Goal: Transaction & Acquisition: Purchase product/service

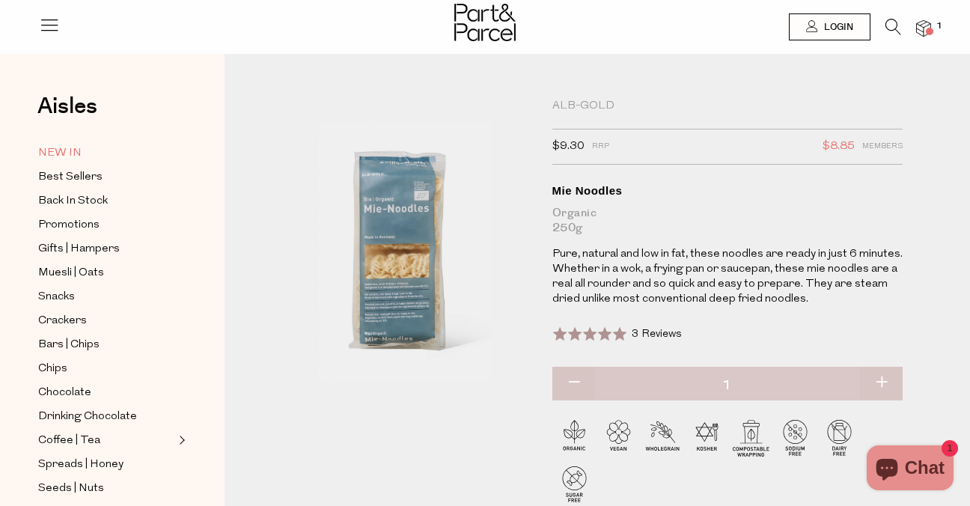
click at [56, 155] on span "NEW IN" at bounding box center [59, 153] width 43 height 18
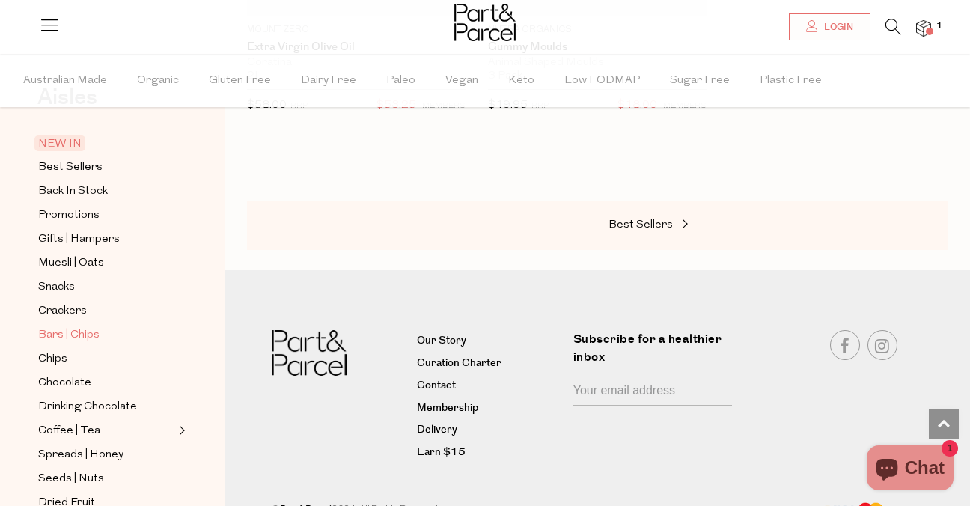
scroll to position [67, 0]
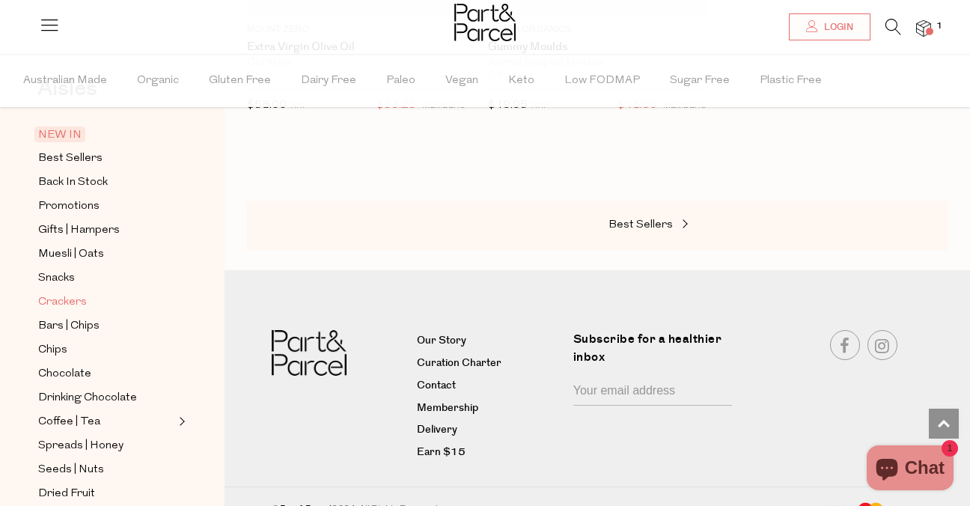
click at [59, 294] on span "Crackers" at bounding box center [62, 302] width 49 height 18
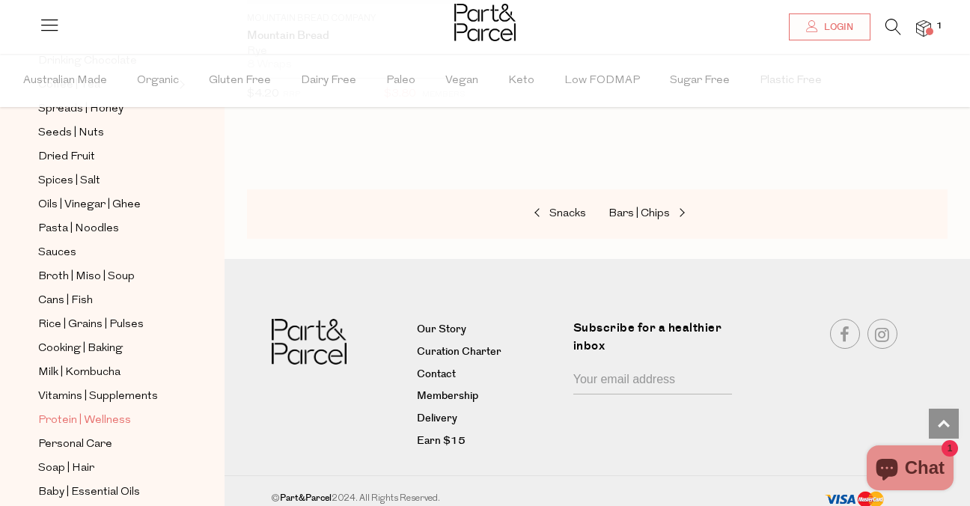
scroll to position [413, 0]
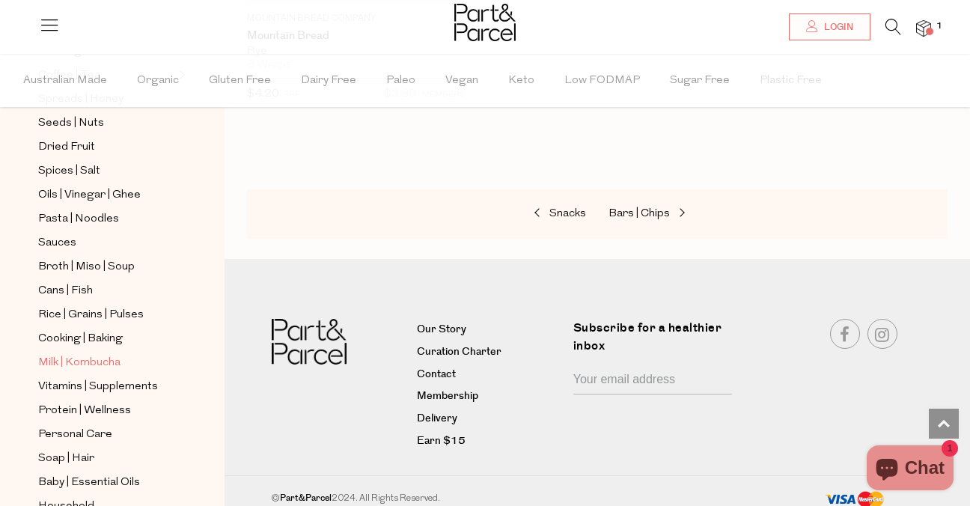
click at [75, 354] on span "Milk | Kombucha" at bounding box center [79, 363] width 82 height 18
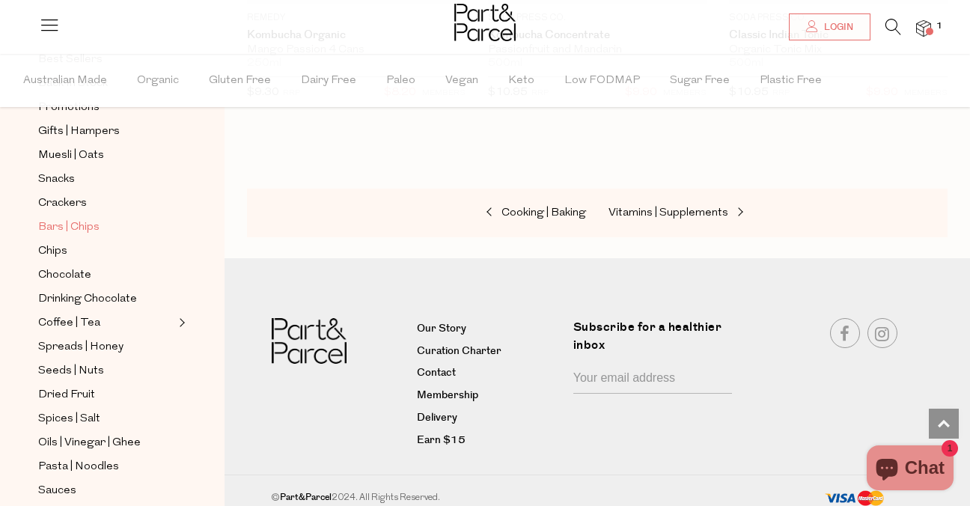
scroll to position [165, 0]
click at [103, 459] on span "Pasta | Noodles" at bounding box center [78, 468] width 81 height 18
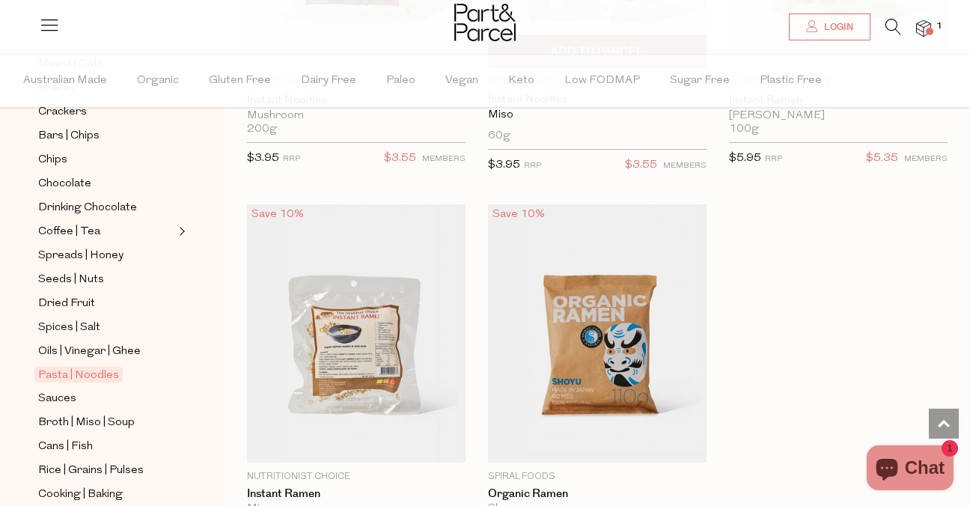
scroll to position [6201, 0]
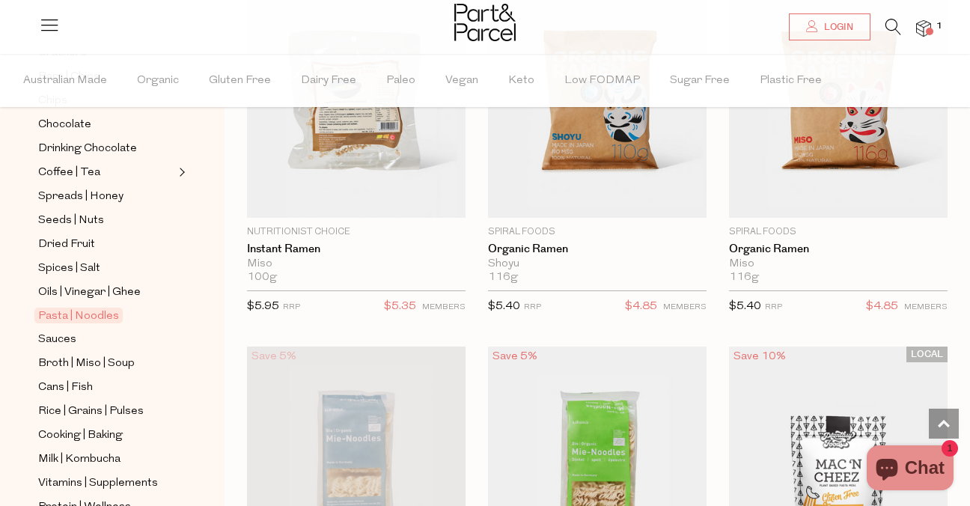
scroll to position [347, 0]
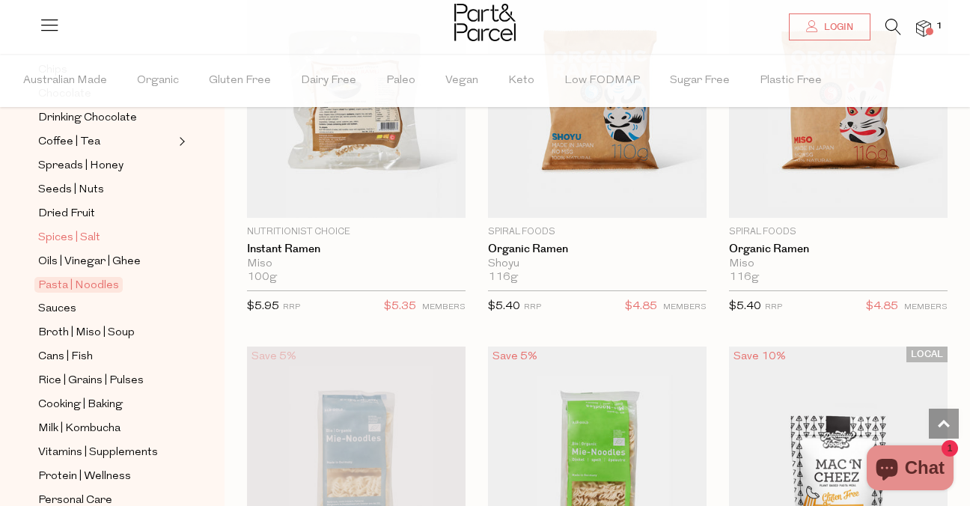
click at [64, 229] on span "Spices | Salt" at bounding box center [69, 238] width 62 height 18
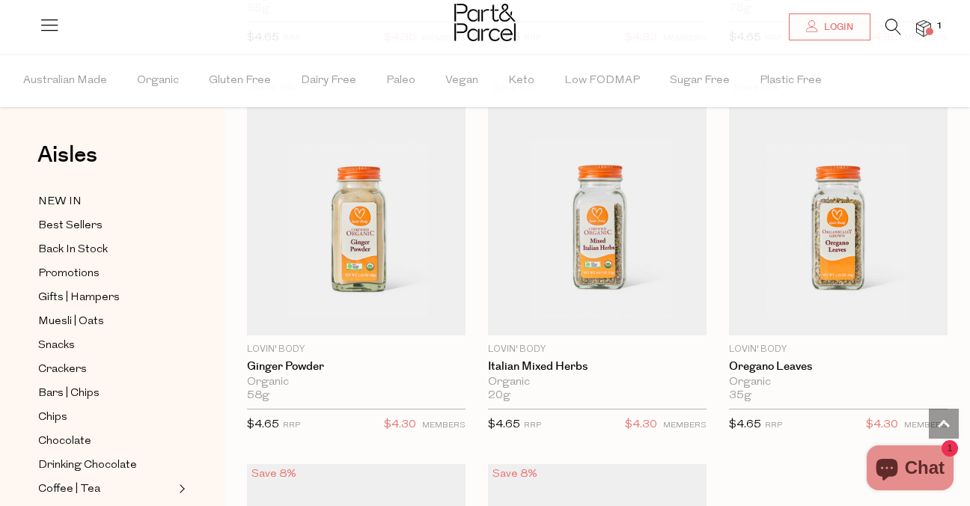
scroll to position [5934, 0]
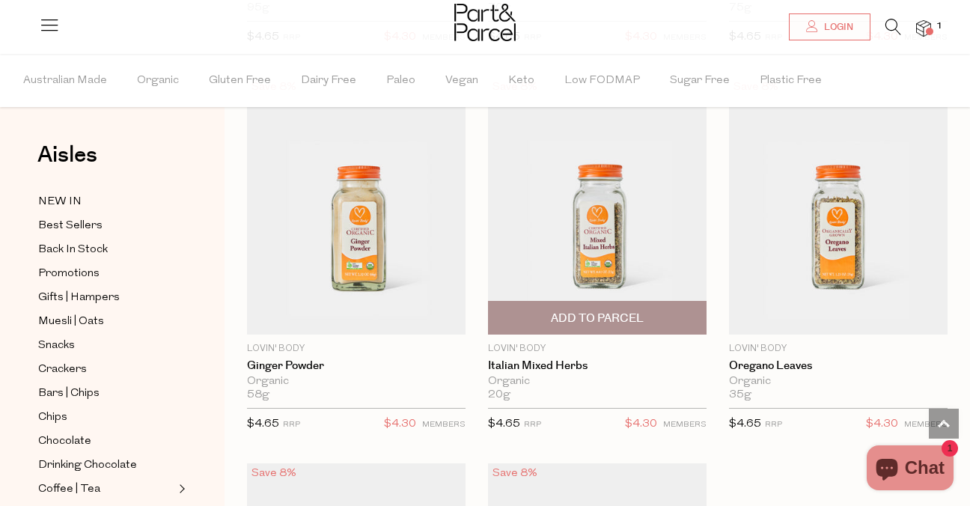
click at [617, 221] on img at bounding box center [597, 206] width 218 height 258
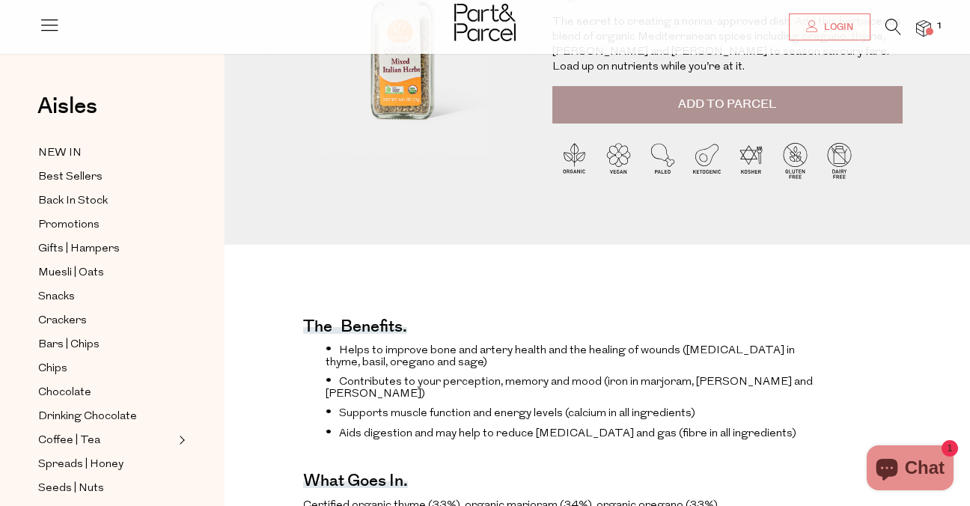
scroll to position [34, 0]
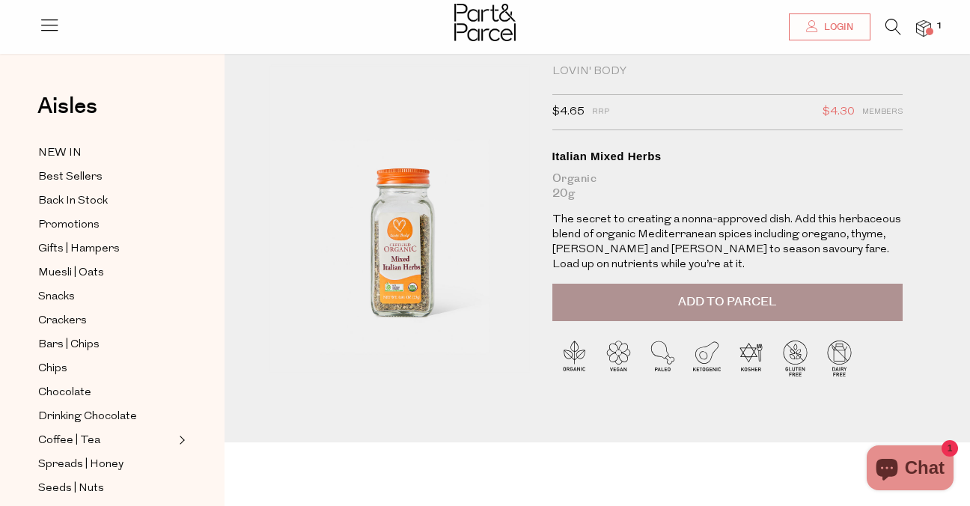
click at [576, 297] on button "Add to Parcel" at bounding box center [727, 302] width 350 height 37
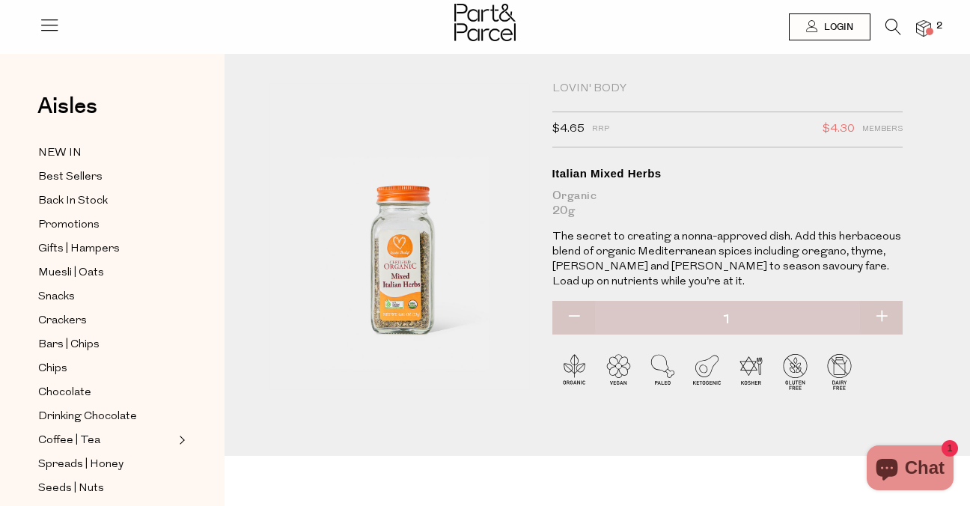
scroll to position [0, 0]
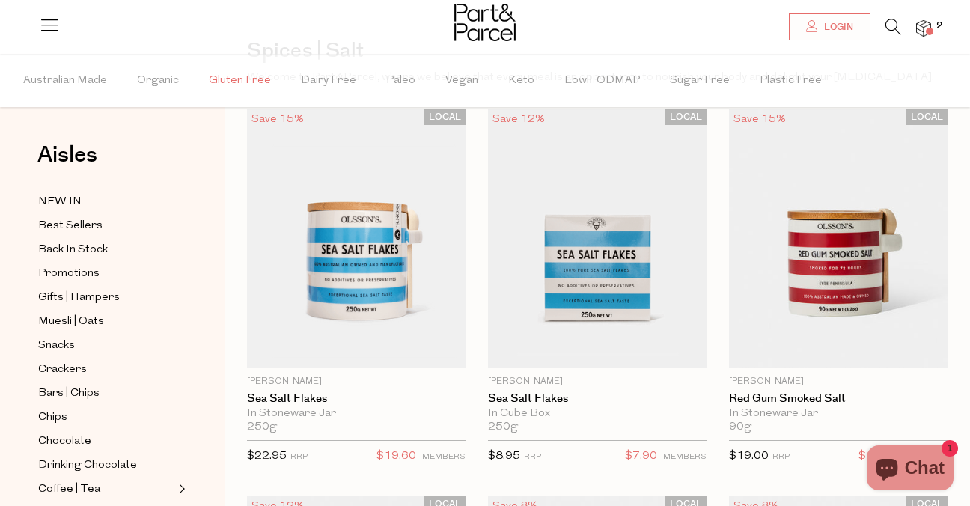
scroll to position [104, 0]
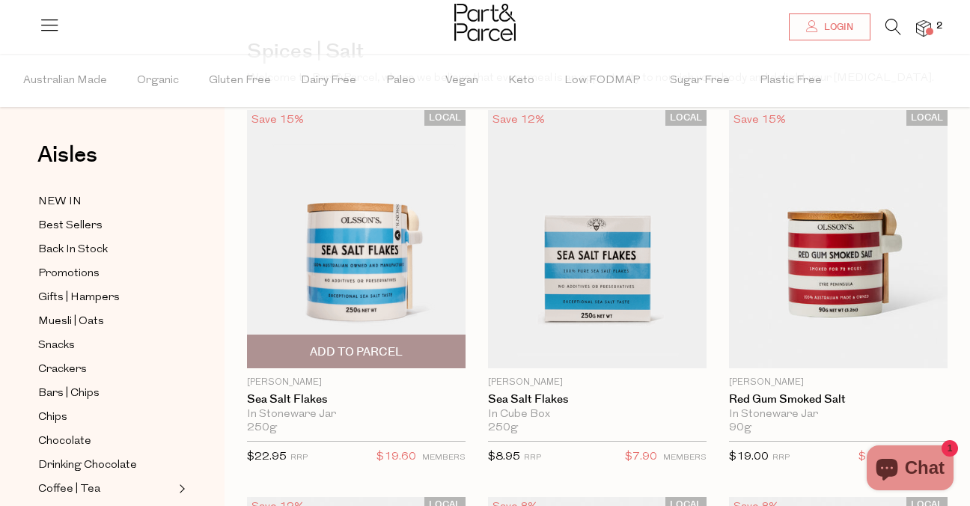
click at [337, 191] on img at bounding box center [356, 239] width 218 height 258
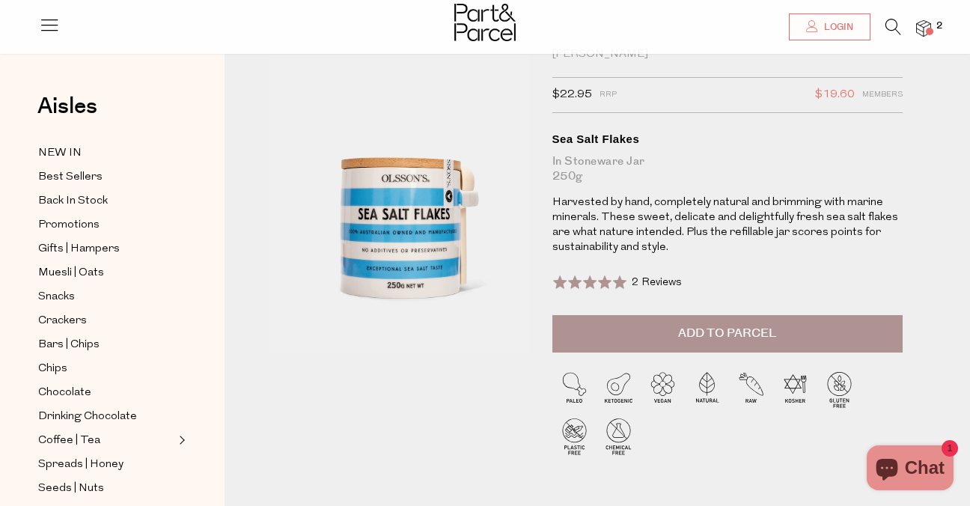
scroll to position [88, 0]
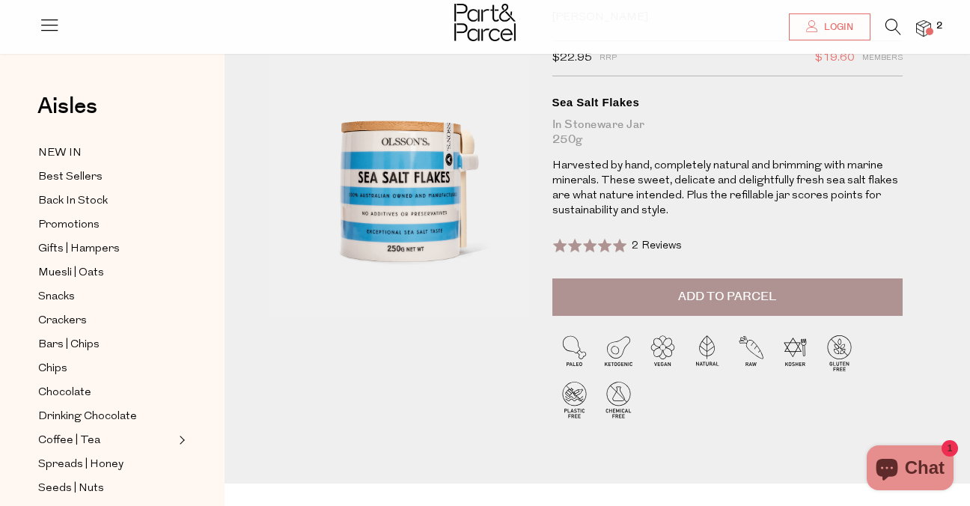
click at [658, 241] on span "2 Reviews" at bounding box center [657, 245] width 50 height 11
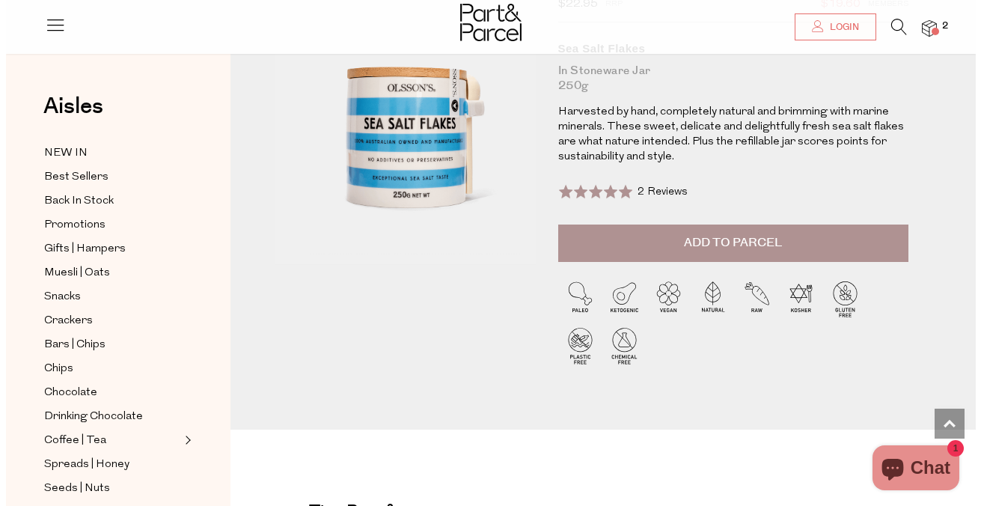
scroll to position [0, 0]
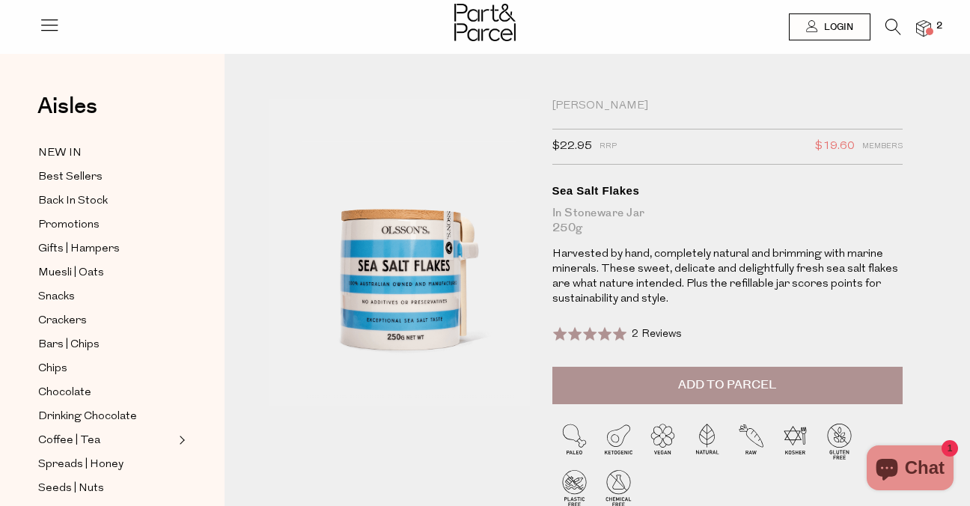
click at [932, 33] on span at bounding box center [929, 31] width 7 height 7
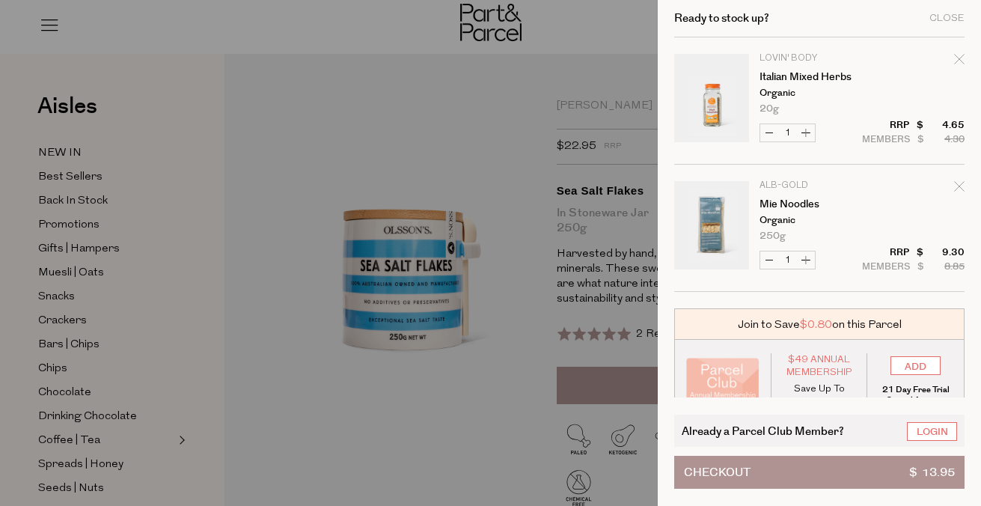
scroll to position [25, 0]
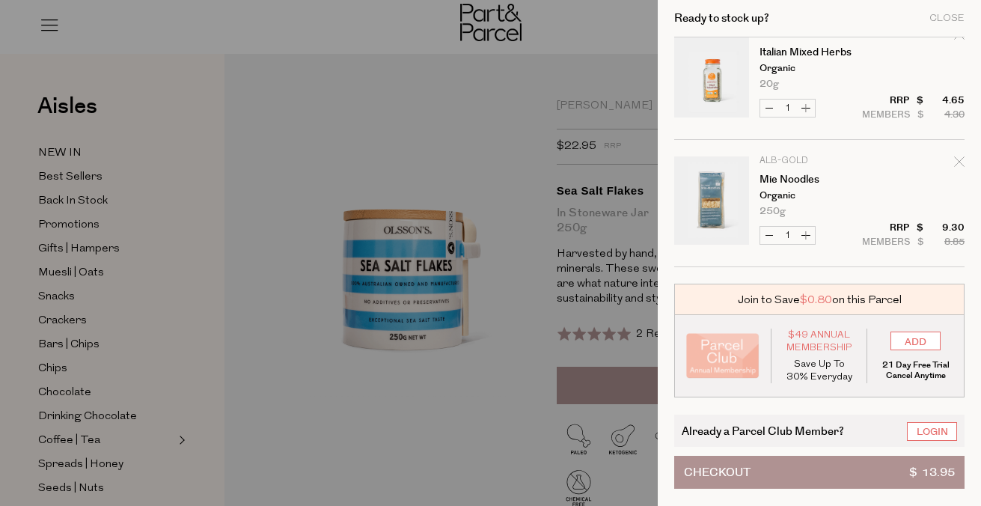
click at [765, 464] on button "Checkout $ 13.95" at bounding box center [819, 472] width 290 height 33
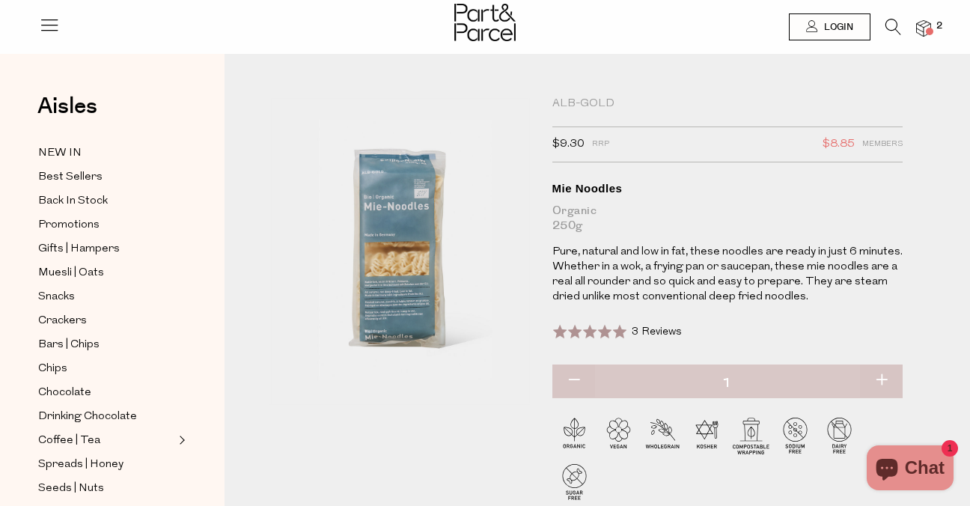
scroll to position [91, 0]
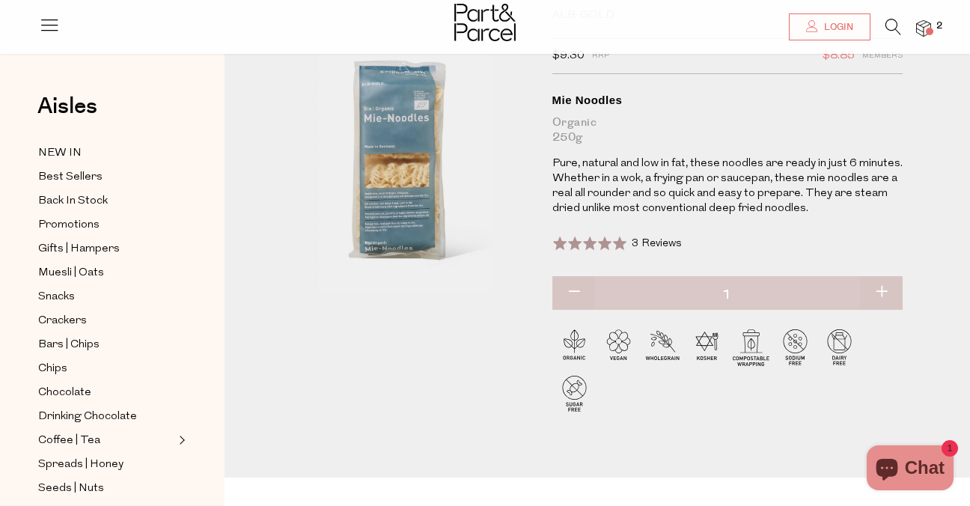
click at [661, 242] on span "3 Reviews" at bounding box center [657, 243] width 50 height 11
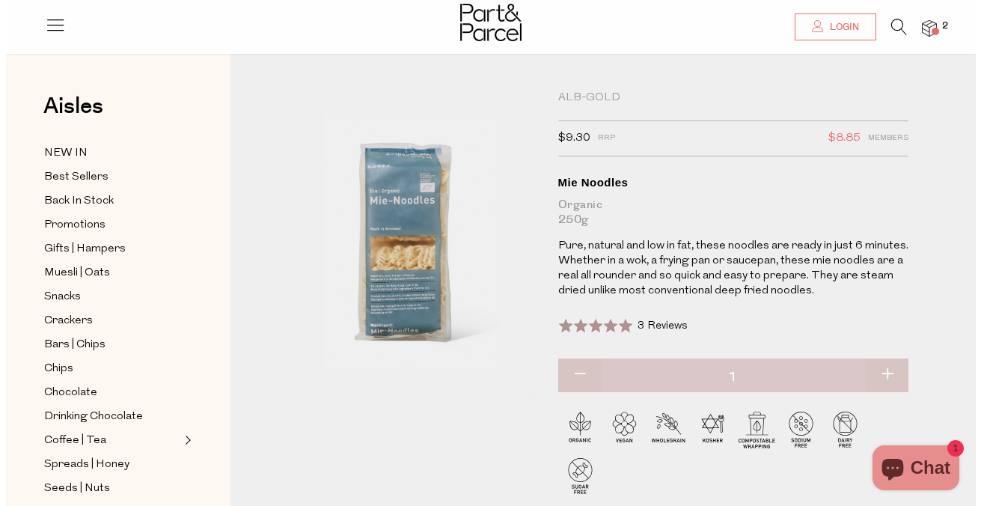
scroll to position [7, 0]
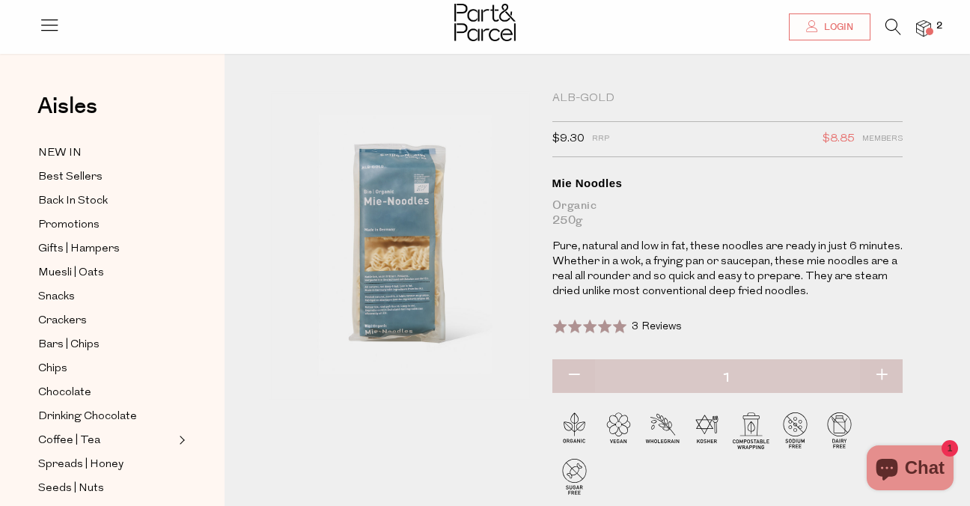
click at [878, 370] on button "button" at bounding box center [881, 375] width 43 height 33
type input "2"
click at [926, 20] on img at bounding box center [923, 28] width 15 height 17
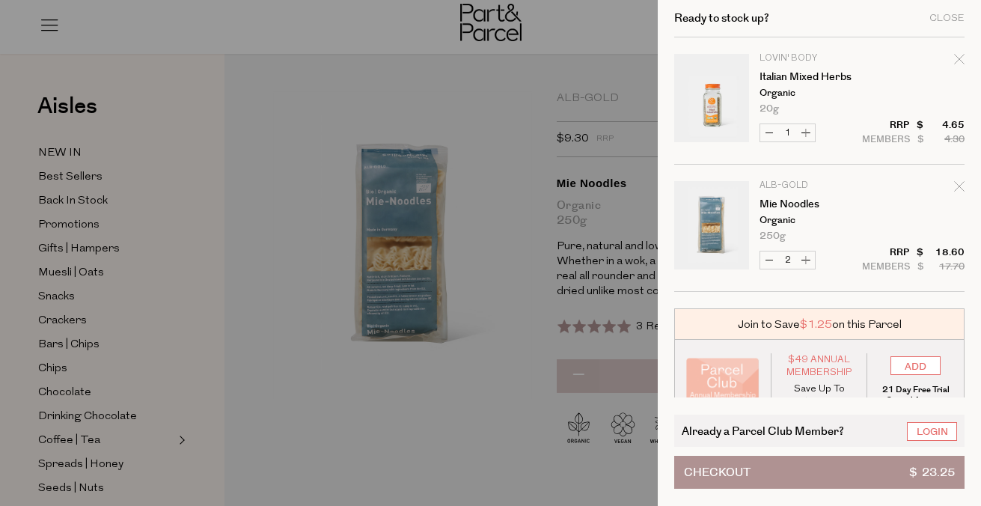
scroll to position [25, 0]
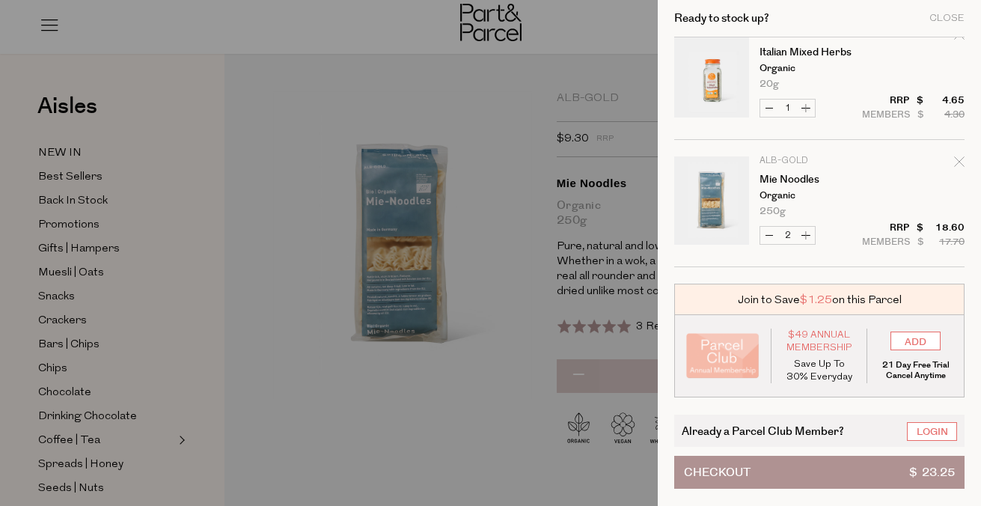
click at [931, 474] on span "$ 23.25" at bounding box center [932, 471] width 46 height 31
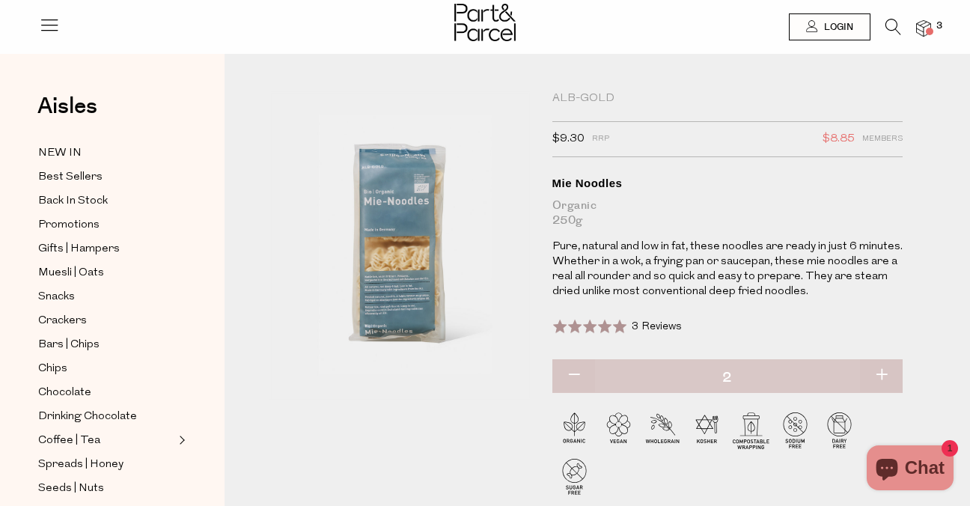
scroll to position [7, 0]
click at [573, 376] on button "button" at bounding box center [573, 375] width 43 height 33
type input "1"
click at [932, 25] on div at bounding box center [485, 24] width 970 height 49
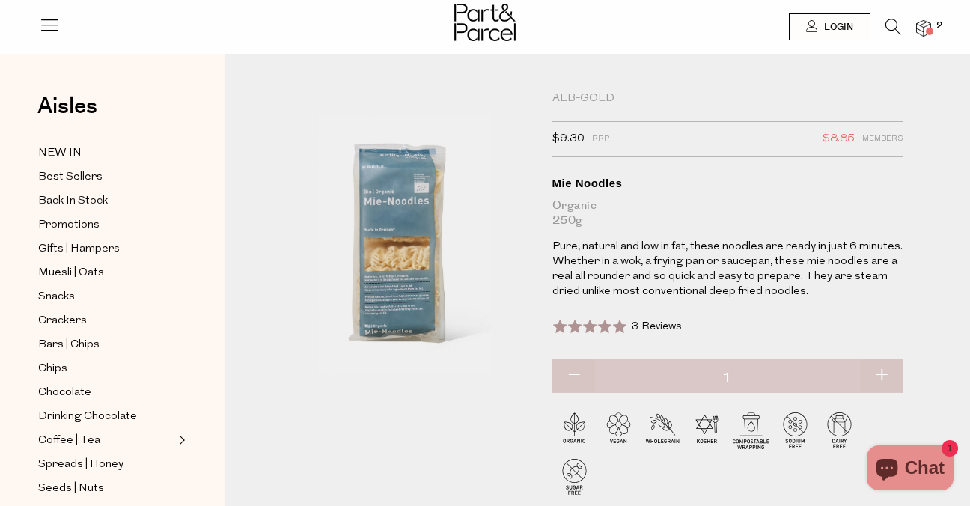
click at [927, 29] on span at bounding box center [929, 31] width 7 height 7
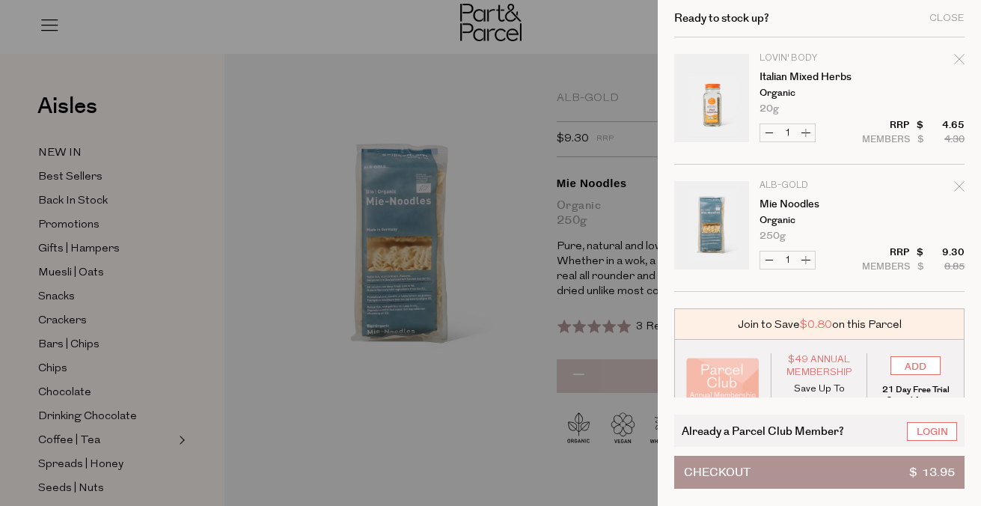
scroll to position [25, 0]
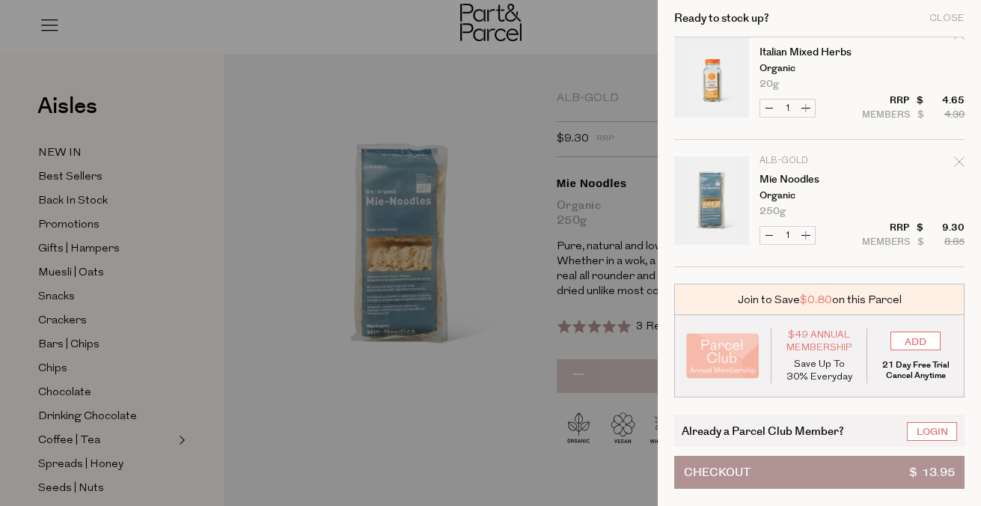
click at [929, 471] on span "$ 13.95" at bounding box center [932, 471] width 46 height 31
